Goal: Navigation & Orientation: Understand site structure

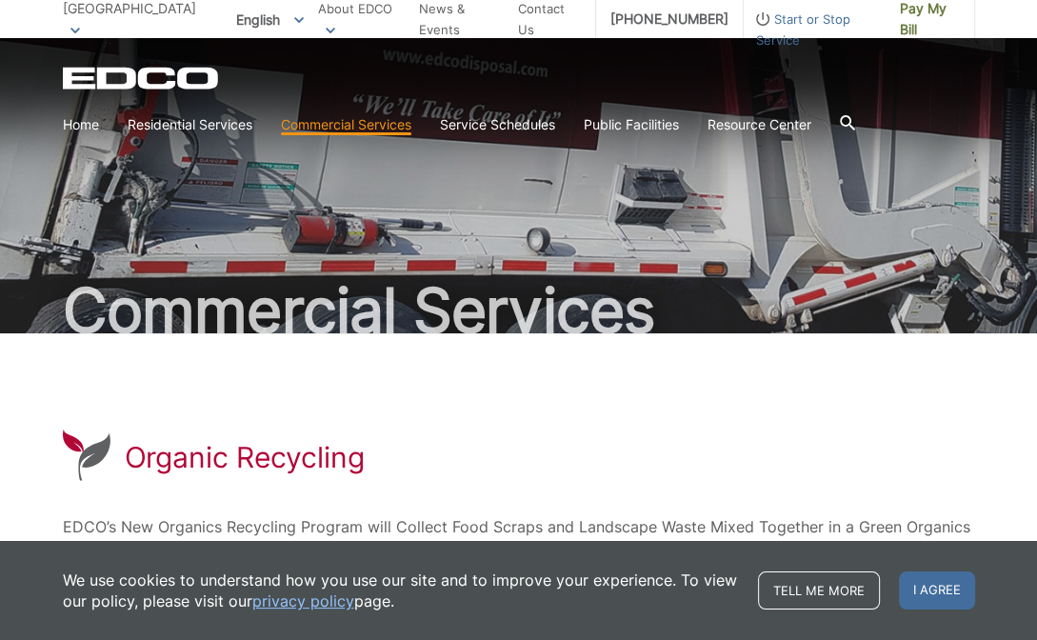
click at [135, 16] on span "[GEOGRAPHIC_DATA]" at bounding box center [129, 8] width 133 height 16
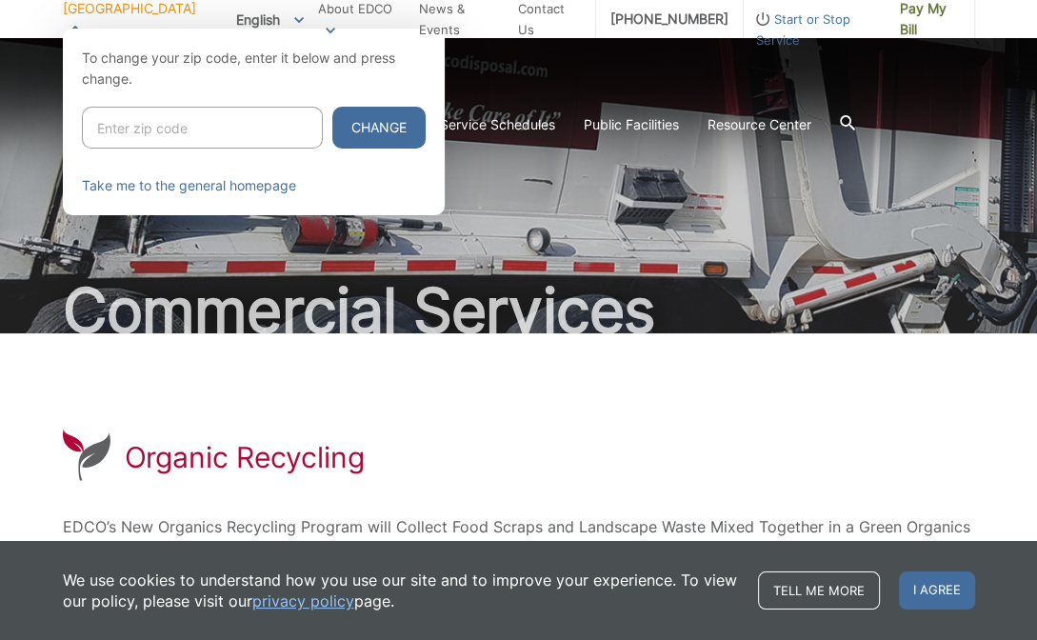
click at [156, 129] on input "Enter zip code" at bounding box center [202, 128] width 241 height 42
type input "90815"
click at [369, 120] on button "Change" at bounding box center [378, 128] width 93 height 42
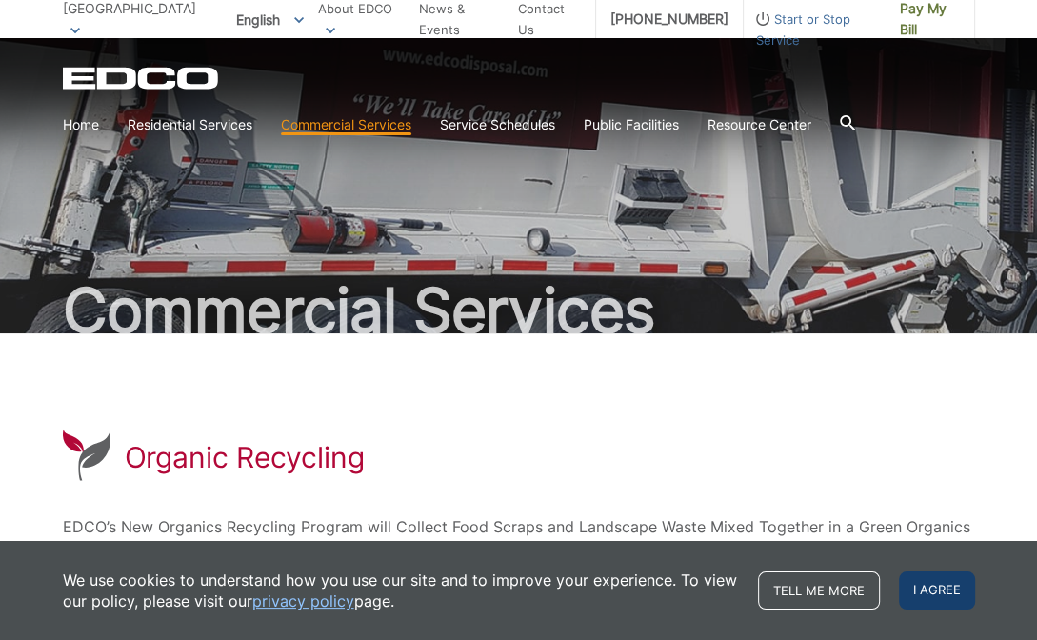
click at [913, 584] on span "I agree" at bounding box center [937, 591] width 76 height 38
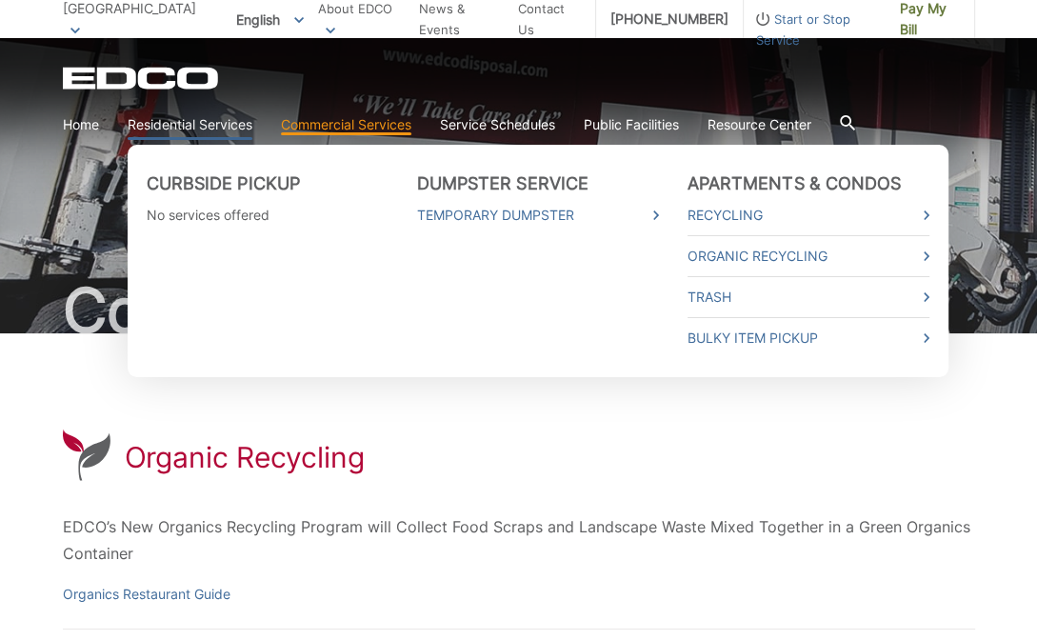
click at [217, 119] on link "Residential Services" at bounding box center [190, 124] width 125 height 21
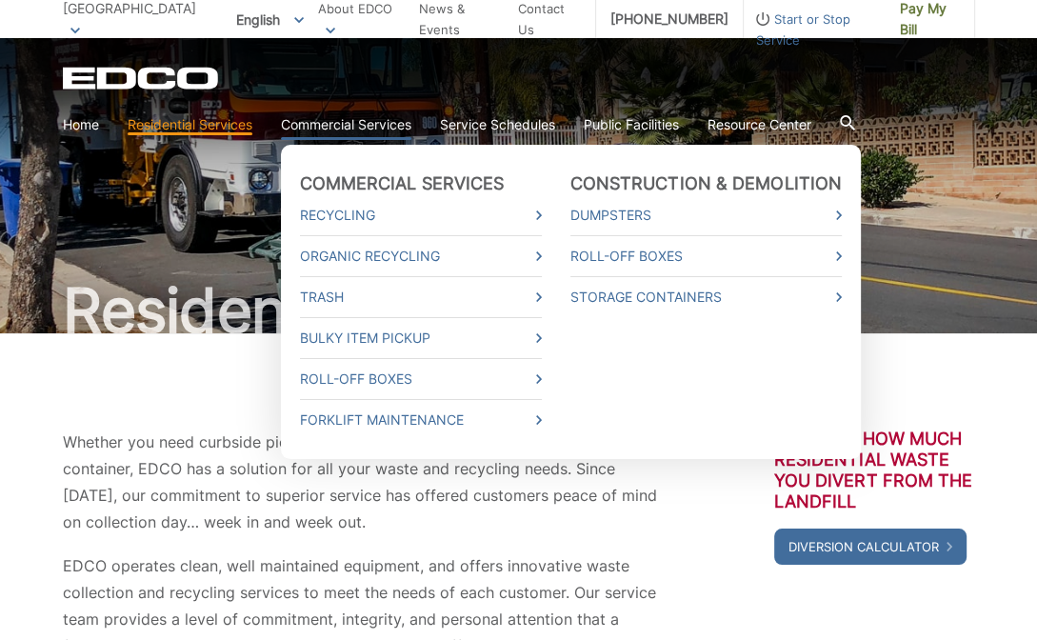
click at [385, 127] on link "Commercial Services" at bounding box center [346, 124] width 131 height 21
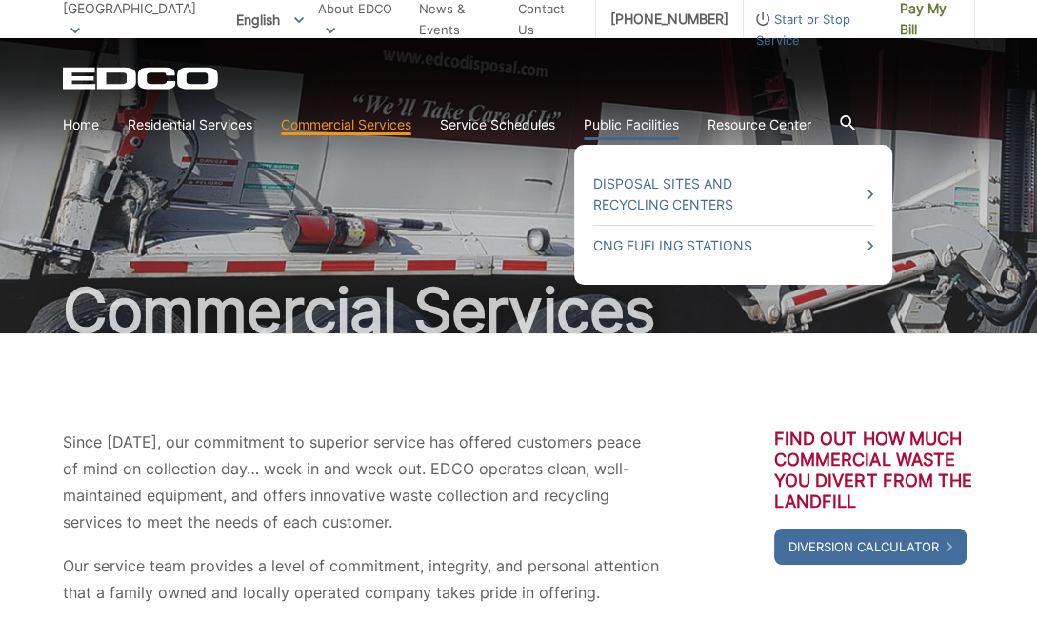
click at [659, 121] on link "Public Facilities" at bounding box center [631, 124] width 95 height 21
